Goal: Check status: Check status

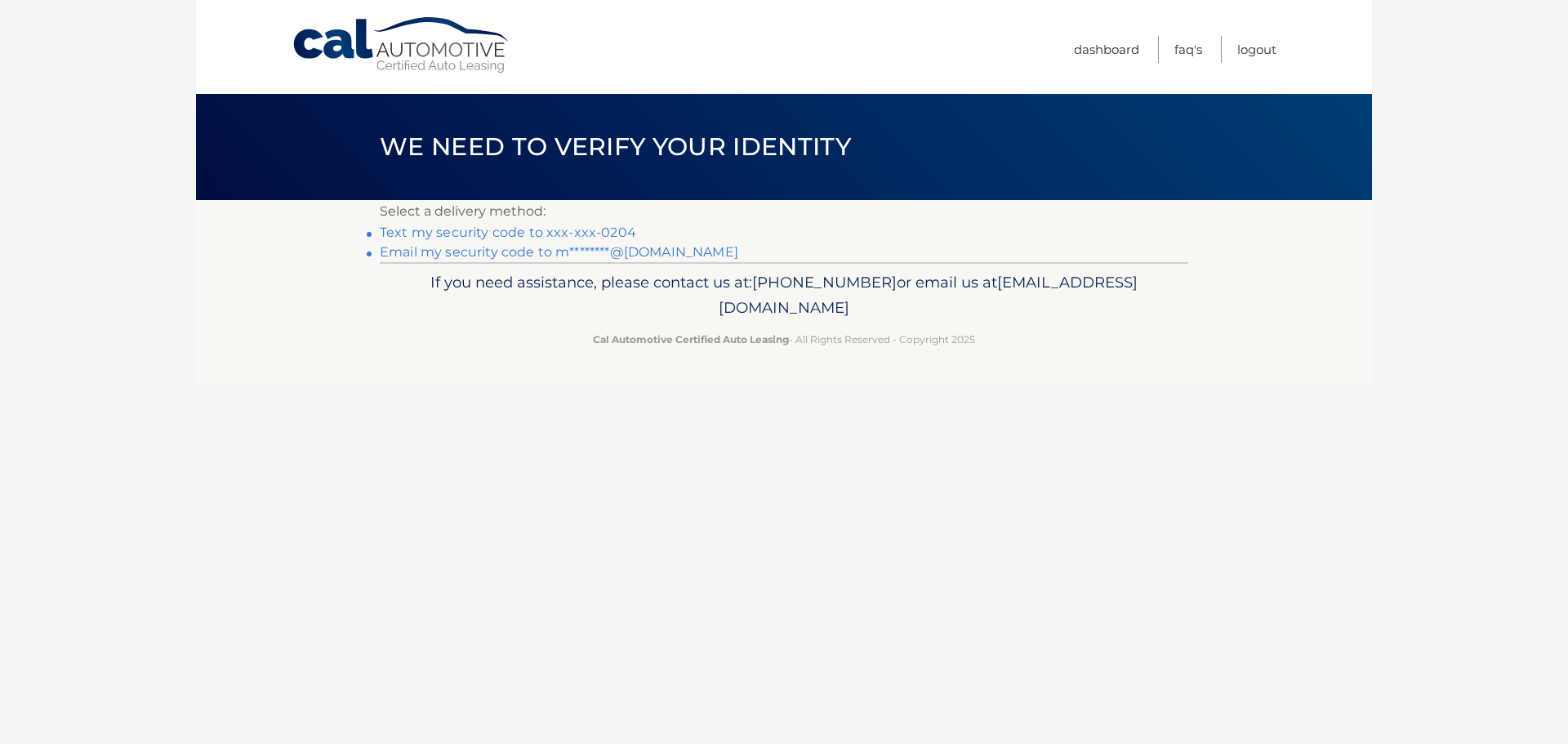
click at [586, 232] on link "Text my security code to xxx-xxx-0204" at bounding box center [507, 232] width 256 height 16
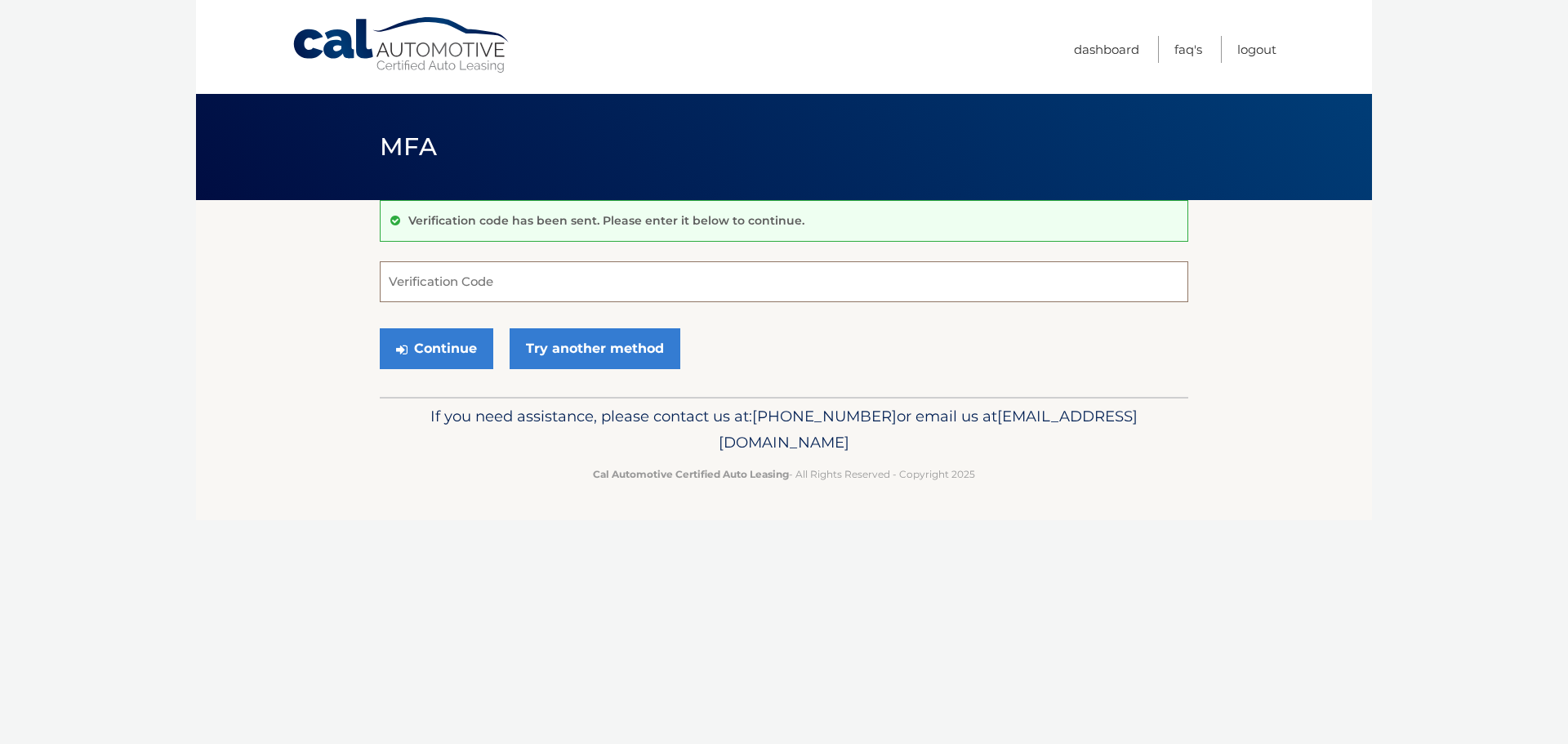
click at [627, 288] on input "Verification Code" at bounding box center [784, 282] width 808 height 41
type input "282896"
click at [451, 357] on button "Continue" at bounding box center [436, 349] width 113 height 41
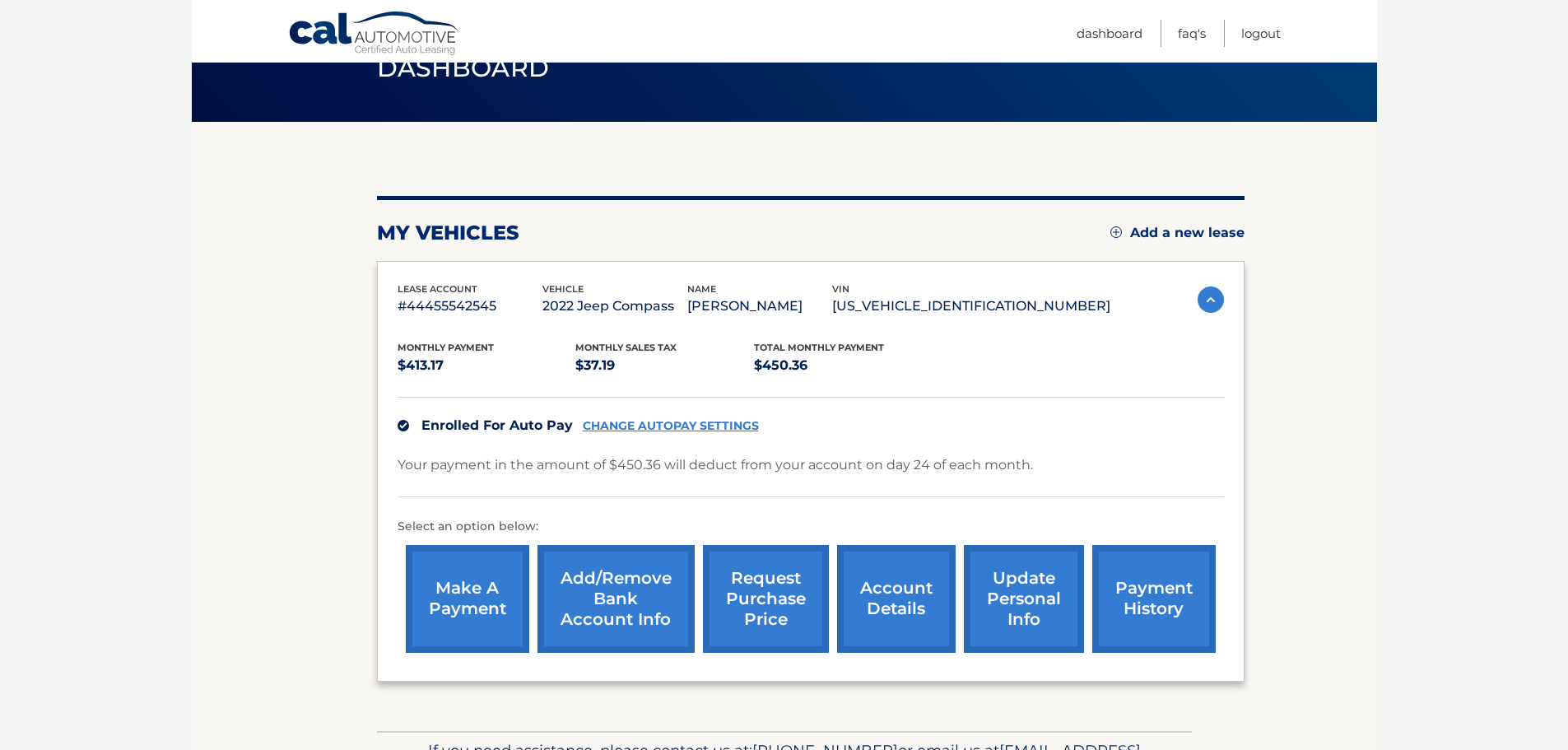
scroll to position [80, 0]
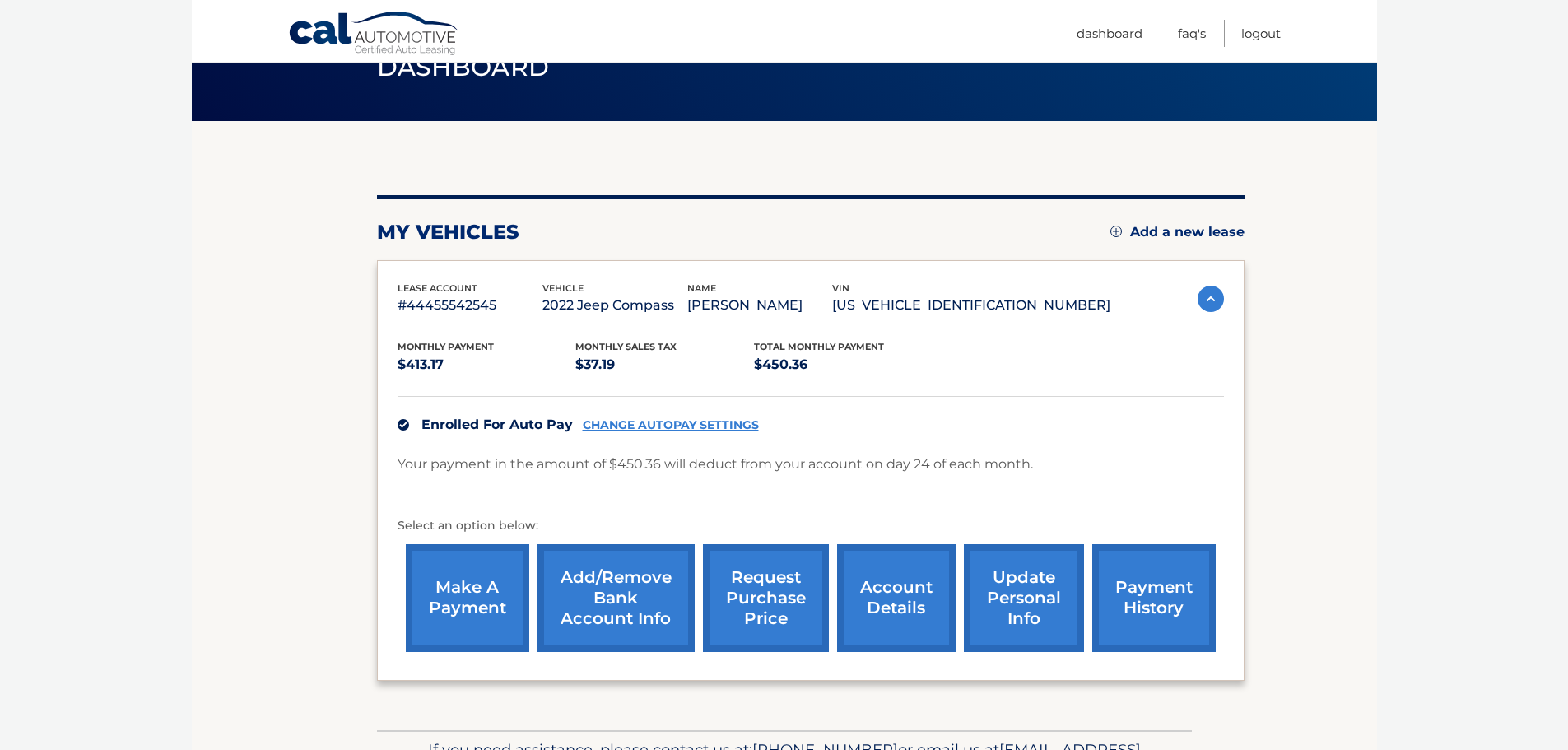
click at [756, 595] on link "request purchase price" at bounding box center [765, 598] width 126 height 108
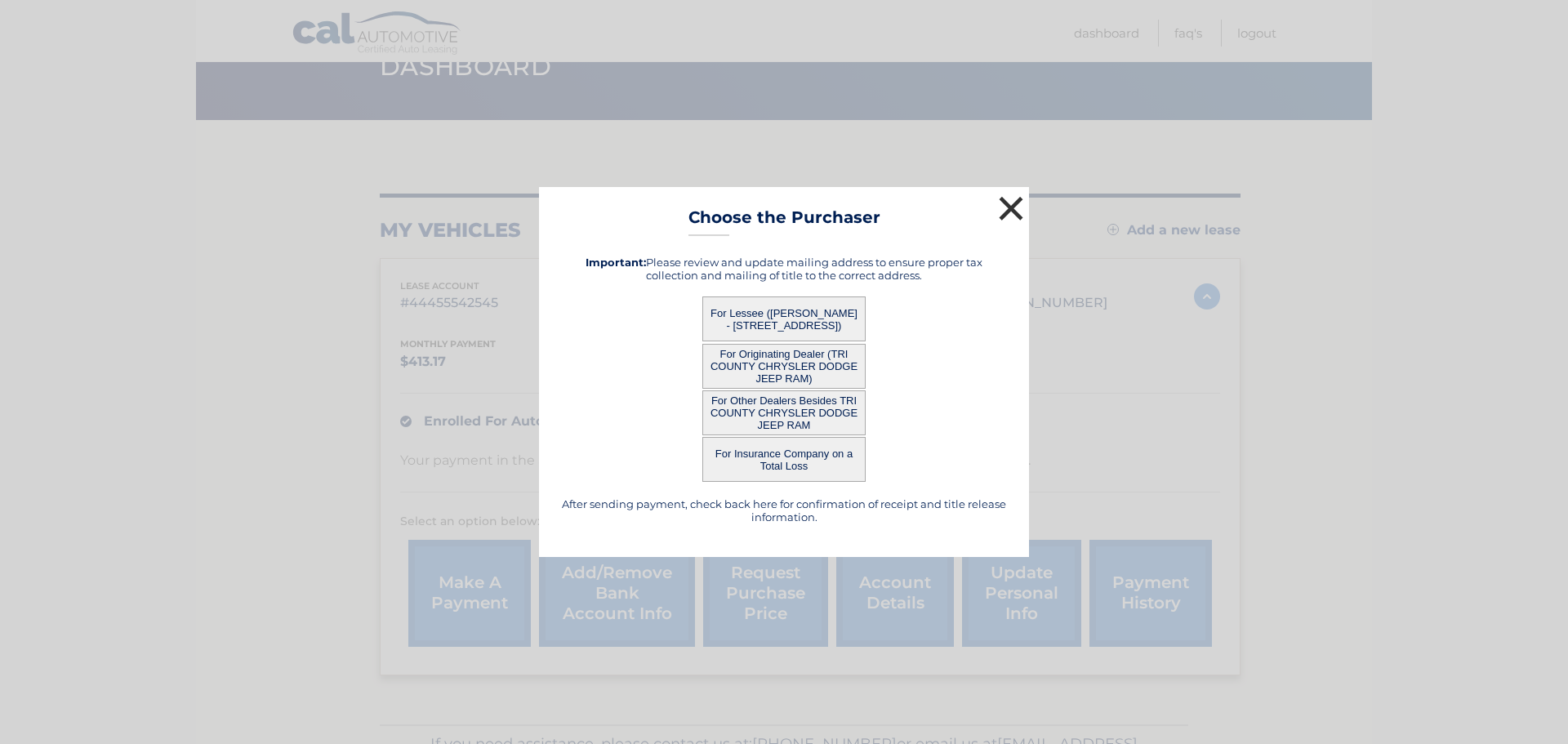
click at [1008, 209] on button "×" at bounding box center [1010, 208] width 33 height 33
